Goal: Task Accomplishment & Management: Complete application form

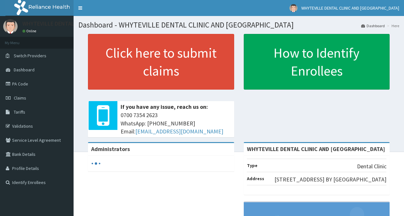
click at [20, 80] on link "PA Code" at bounding box center [37, 84] width 74 height 14
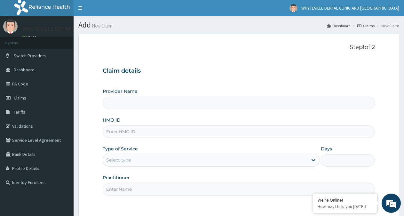
type input "WHYTEVILLE DENTAL CLINIC AND [GEOGRAPHIC_DATA]"
type input "ABP/10488/A"
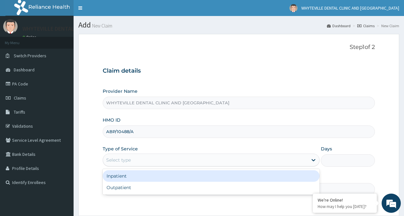
click at [135, 163] on div "Select type" at bounding box center [205, 160] width 205 height 10
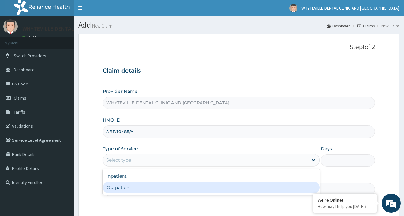
click at [138, 189] on div "Outpatient" at bounding box center [211, 188] width 217 height 12
type input "1"
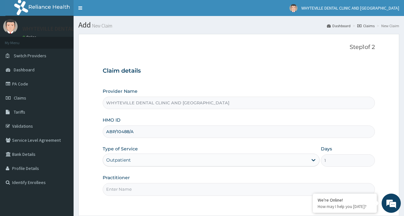
click at [138, 189] on input "Practitioner" at bounding box center [239, 189] width 272 height 12
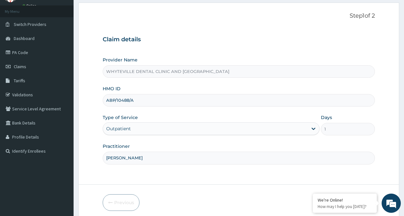
scroll to position [57, 0]
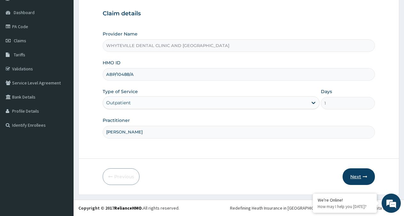
type input "[PERSON_NAME]"
click at [363, 174] on button "Next" at bounding box center [359, 176] width 32 height 17
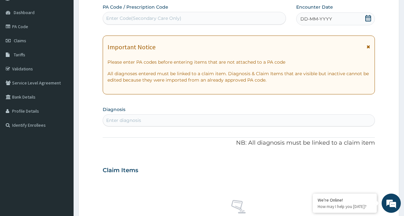
click at [189, 18] on div "Enter Code(Secondary Care Only)" at bounding box center [194, 18] width 183 height 10
type input "PA/634672"
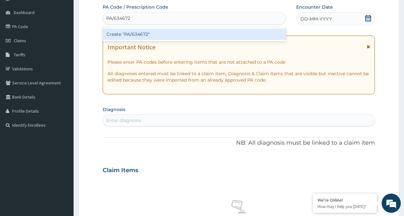
click at [181, 36] on div "Create "PA/634672"" at bounding box center [194, 34] width 183 height 12
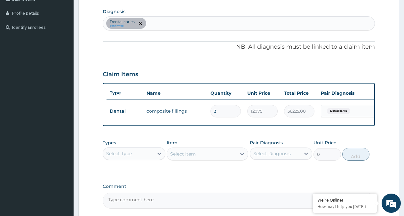
scroll to position [221, 0]
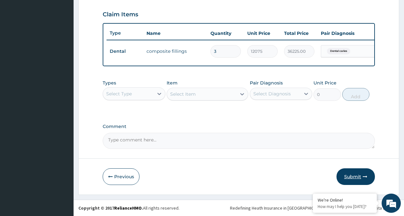
click at [357, 178] on button "Submit" at bounding box center [356, 176] width 38 height 17
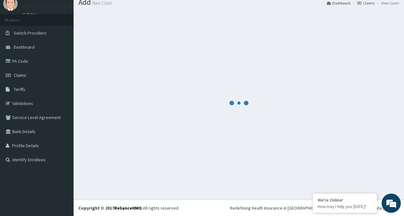
scroll to position [23, 0]
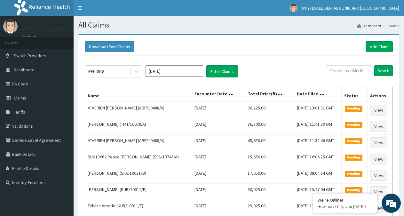
click at [20, 84] on link "PA Code" at bounding box center [37, 84] width 74 height 14
